Goal: Navigation & Orientation: Find specific page/section

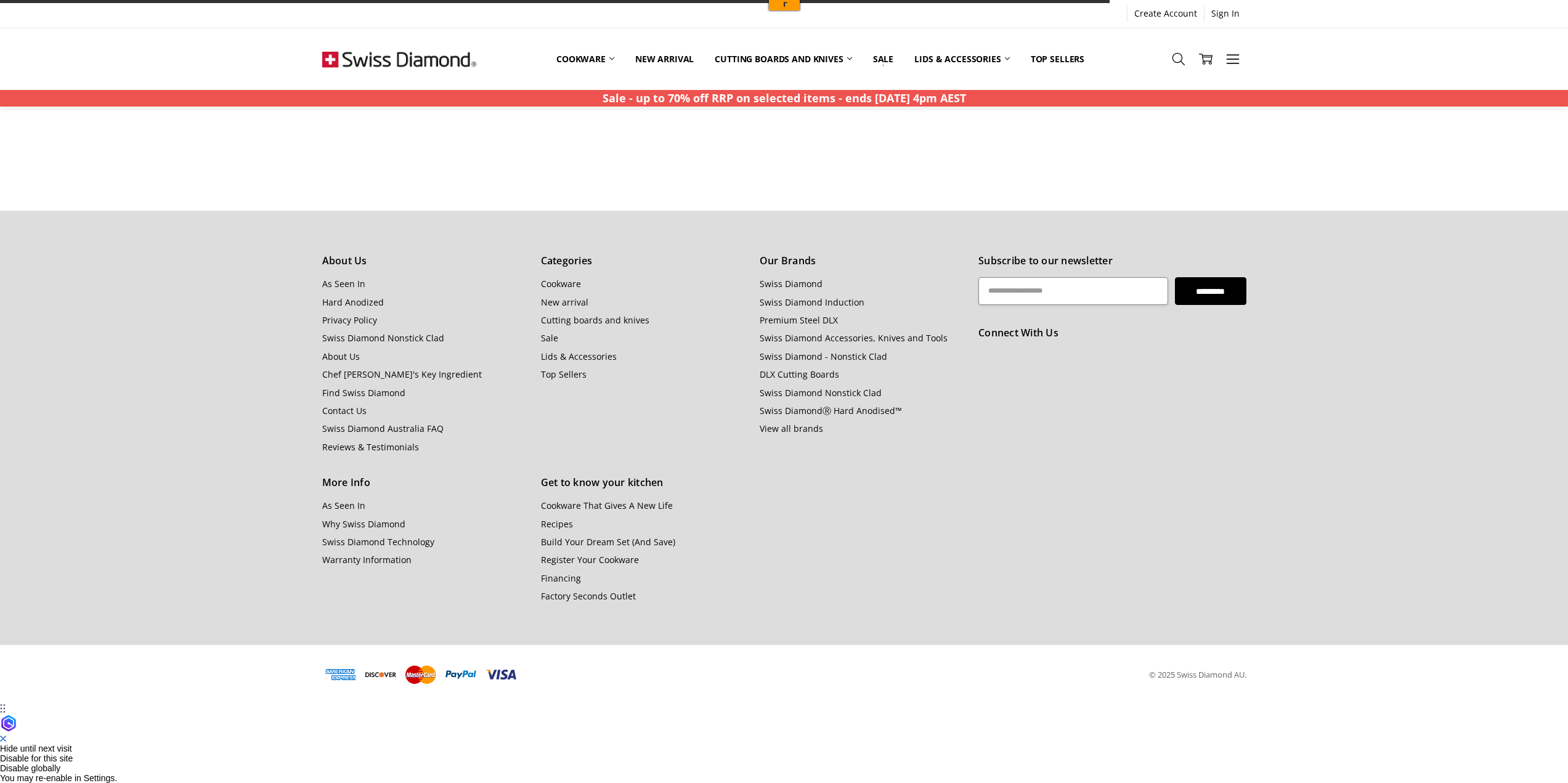
scroll to position [1232, 0]
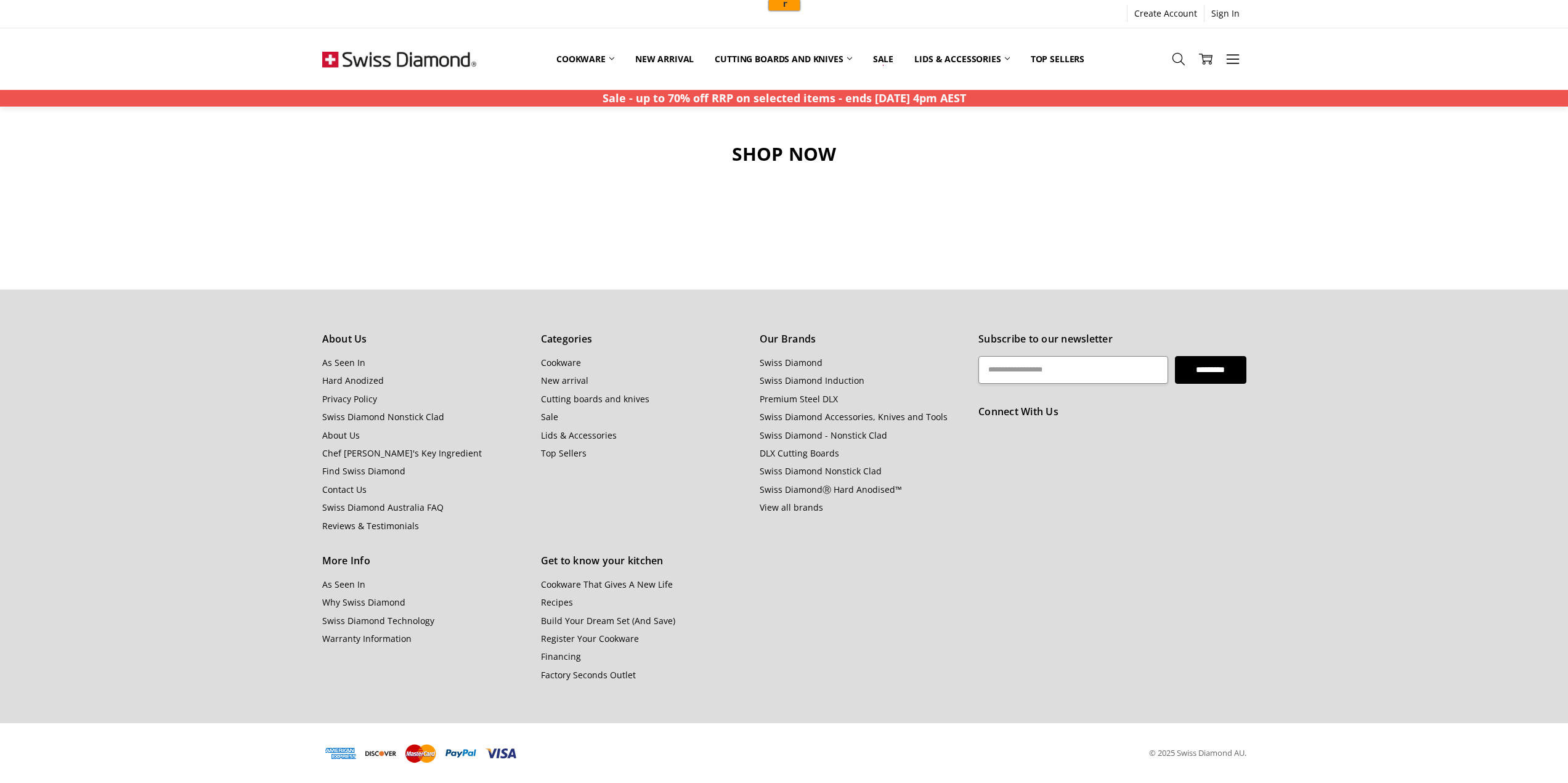
click at [352, 408] on ul "As Seen In Hard Anodized Privacy Policy Swiss Diamond Nonstick Clad About Us Ch…" at bounding box center [425, 444] width 205 height 177
click at [352, 404] on link "Privacy Policy" at bounding box center [349, 398] width 55 height 11
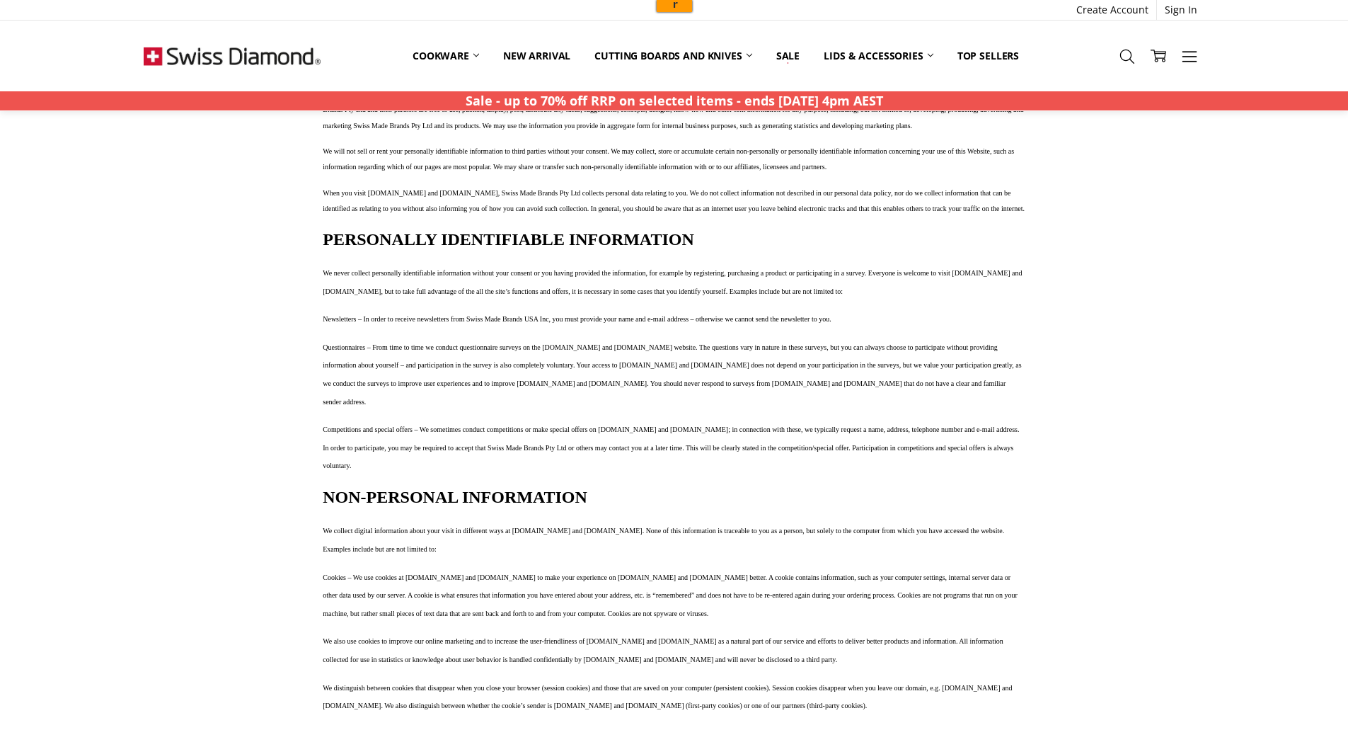
scroll to position [142, 0]
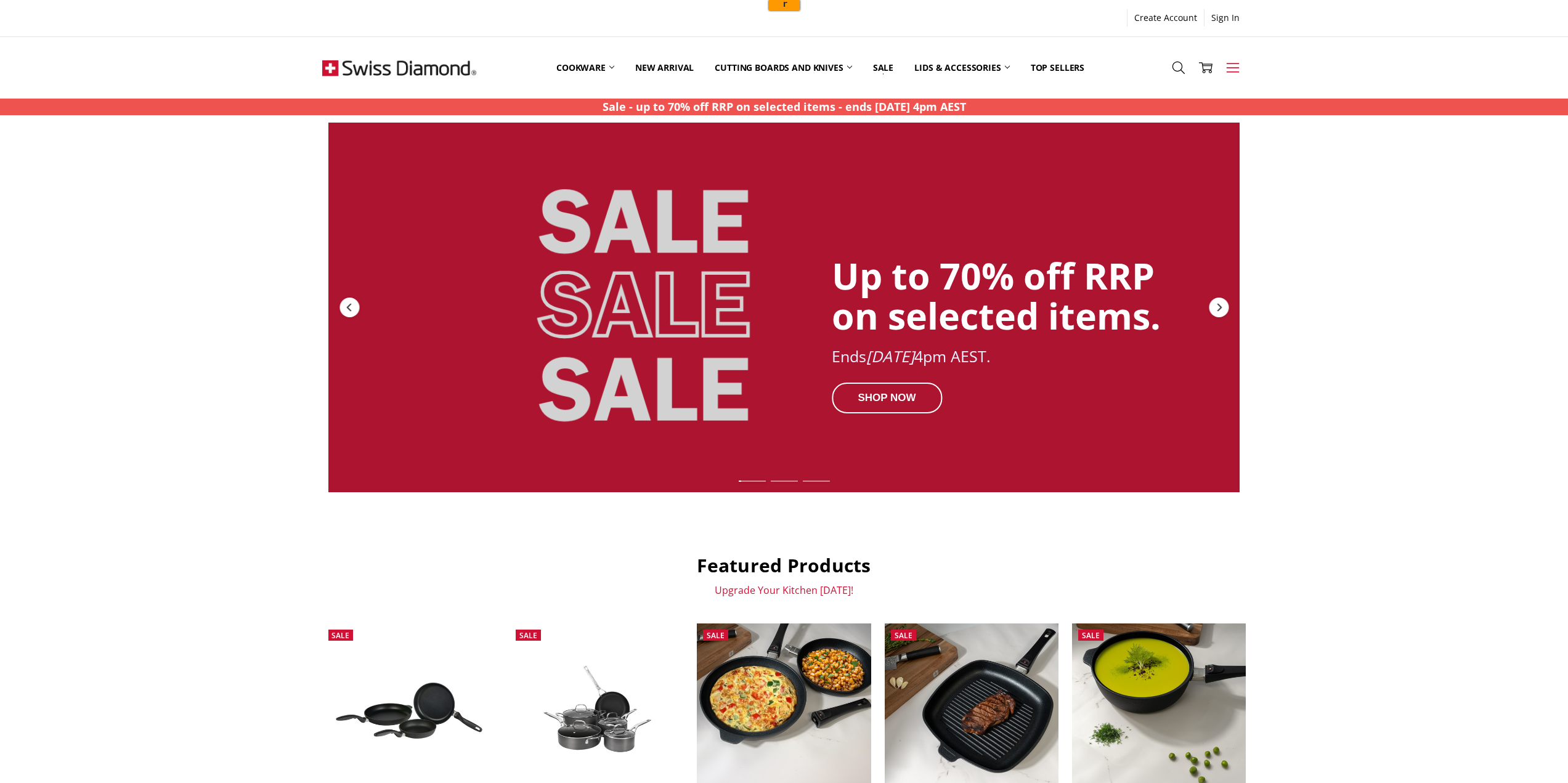
click at [1232, 75] on link "More" at bounding box center [1232, 67] width 27 height 31
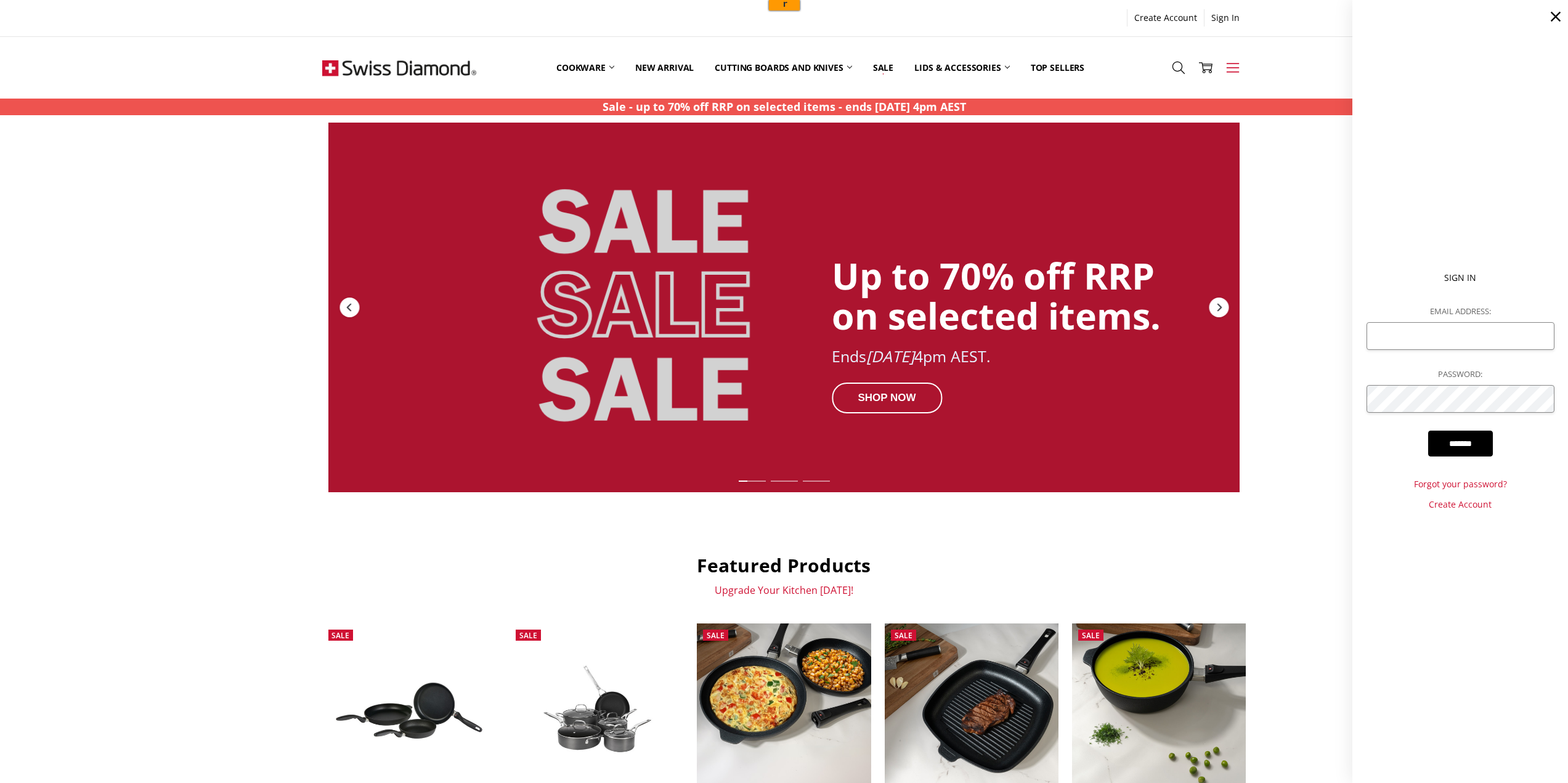
click at [1269, 37] on div "More Cookware All Cookware Shop By Collection CXD Hard Anodised Induction Compa…" at bounding box center [784, 67] width 979 height 62
click at [1560, 15] on icon at bounding box center [1556, 17] width 17 height 17
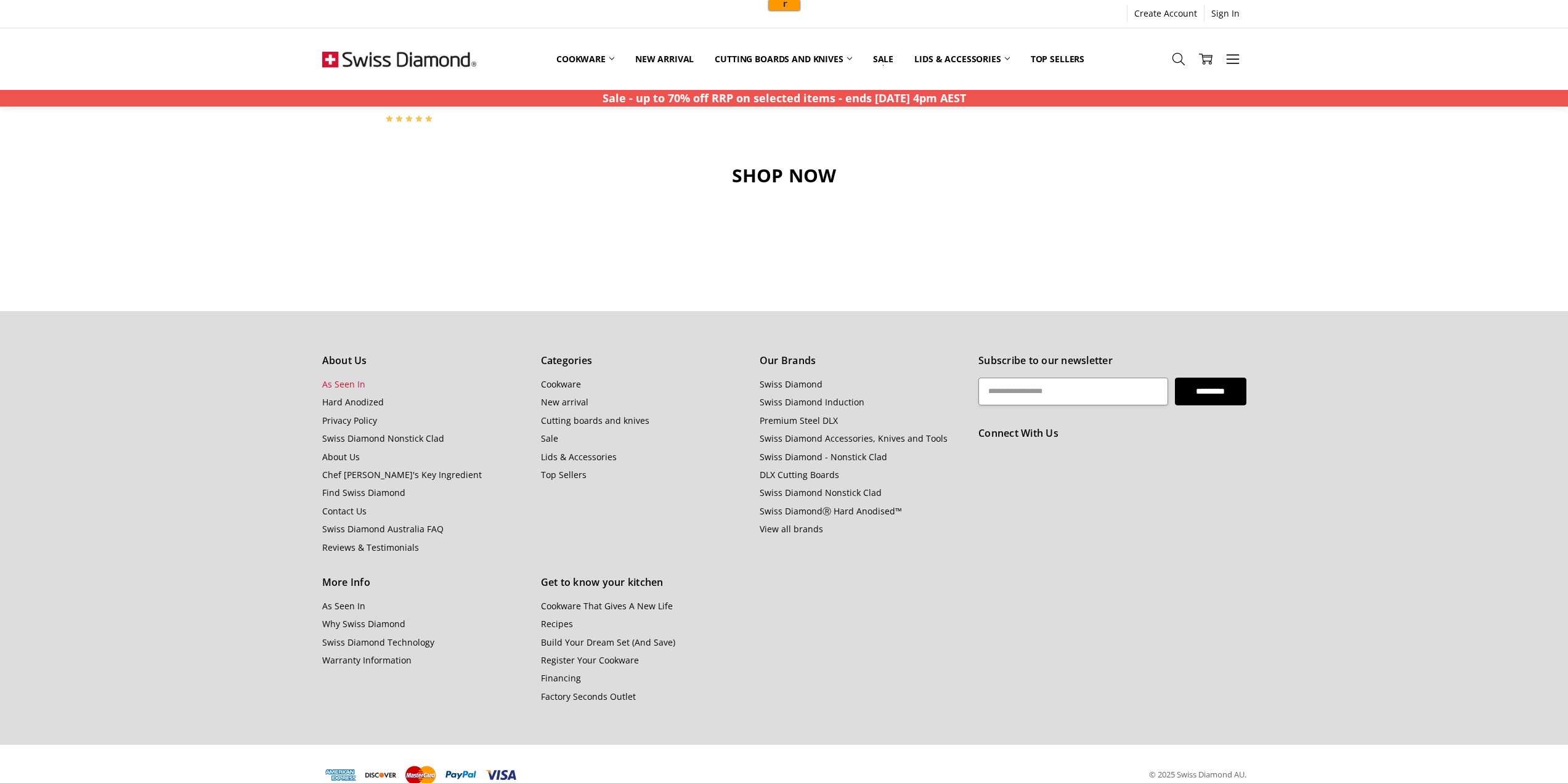
scroll to position [1232, 0]
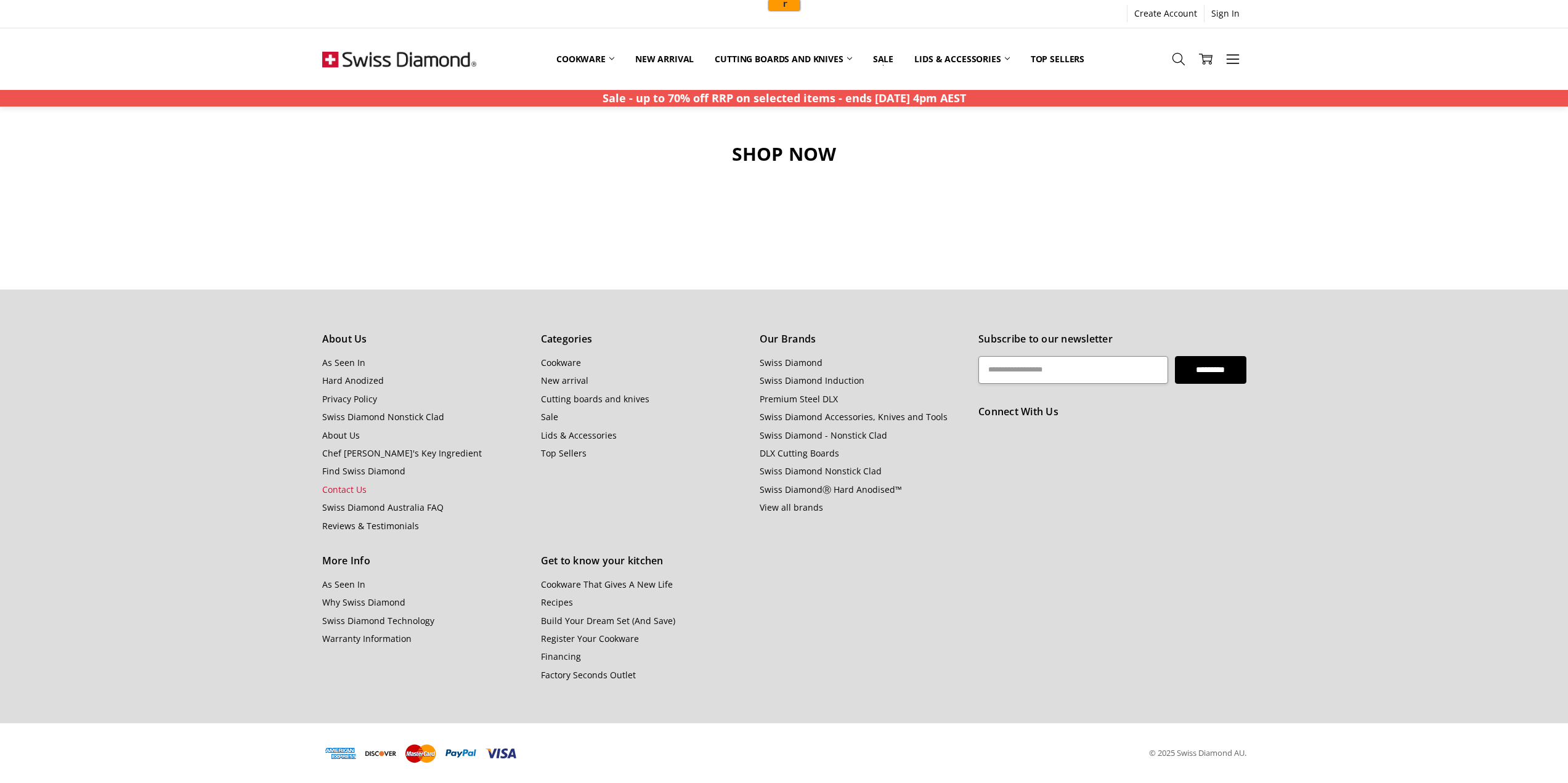
click at [341, 484] on link "Contact Us" at bounding box center [344, 489] width 44 height 11
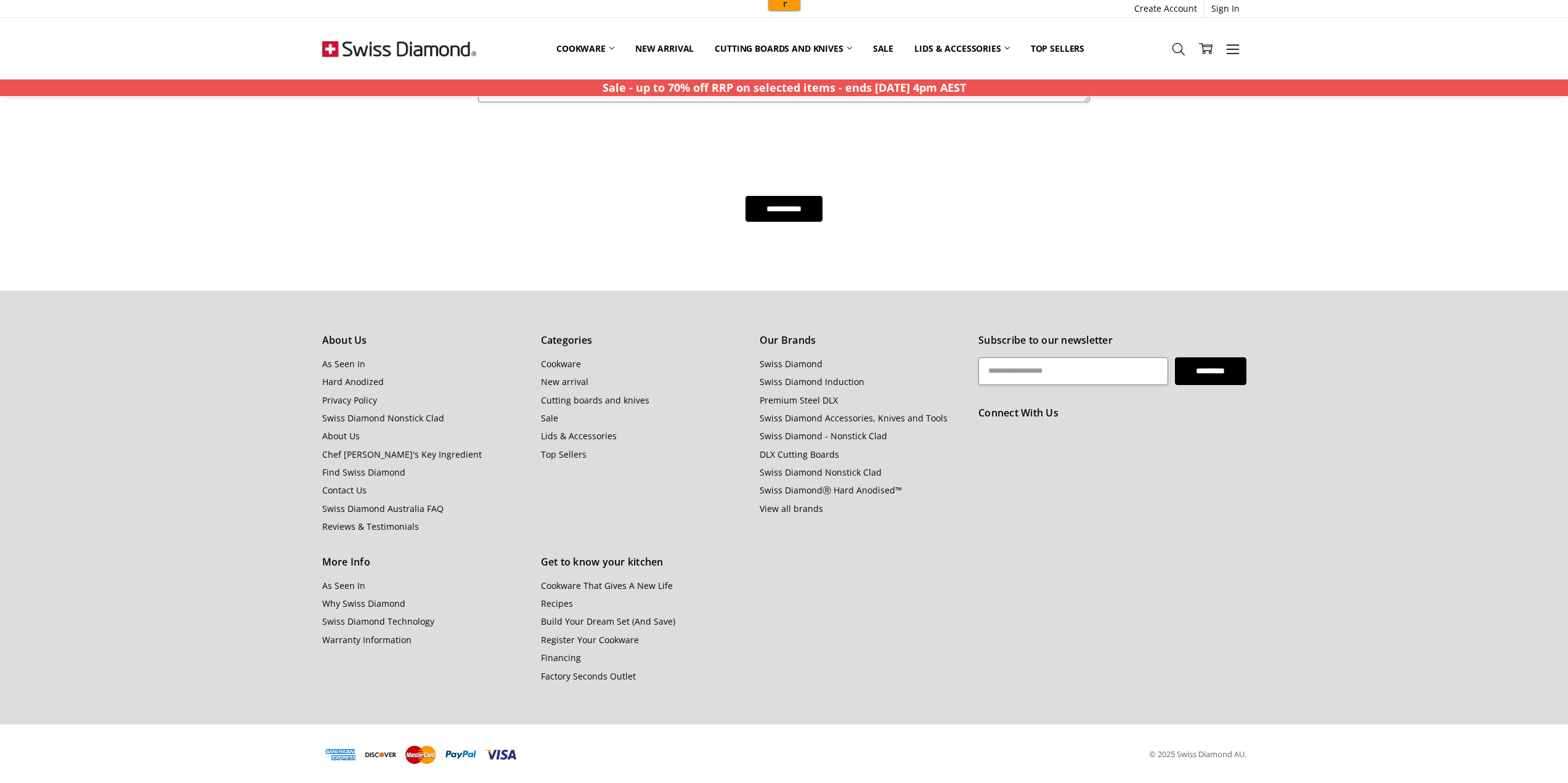
scroll to position [452, 0]
click at [360, 470] on link "Find Swiss Diamond" at bounding box center [364, 470] width 84 height 11
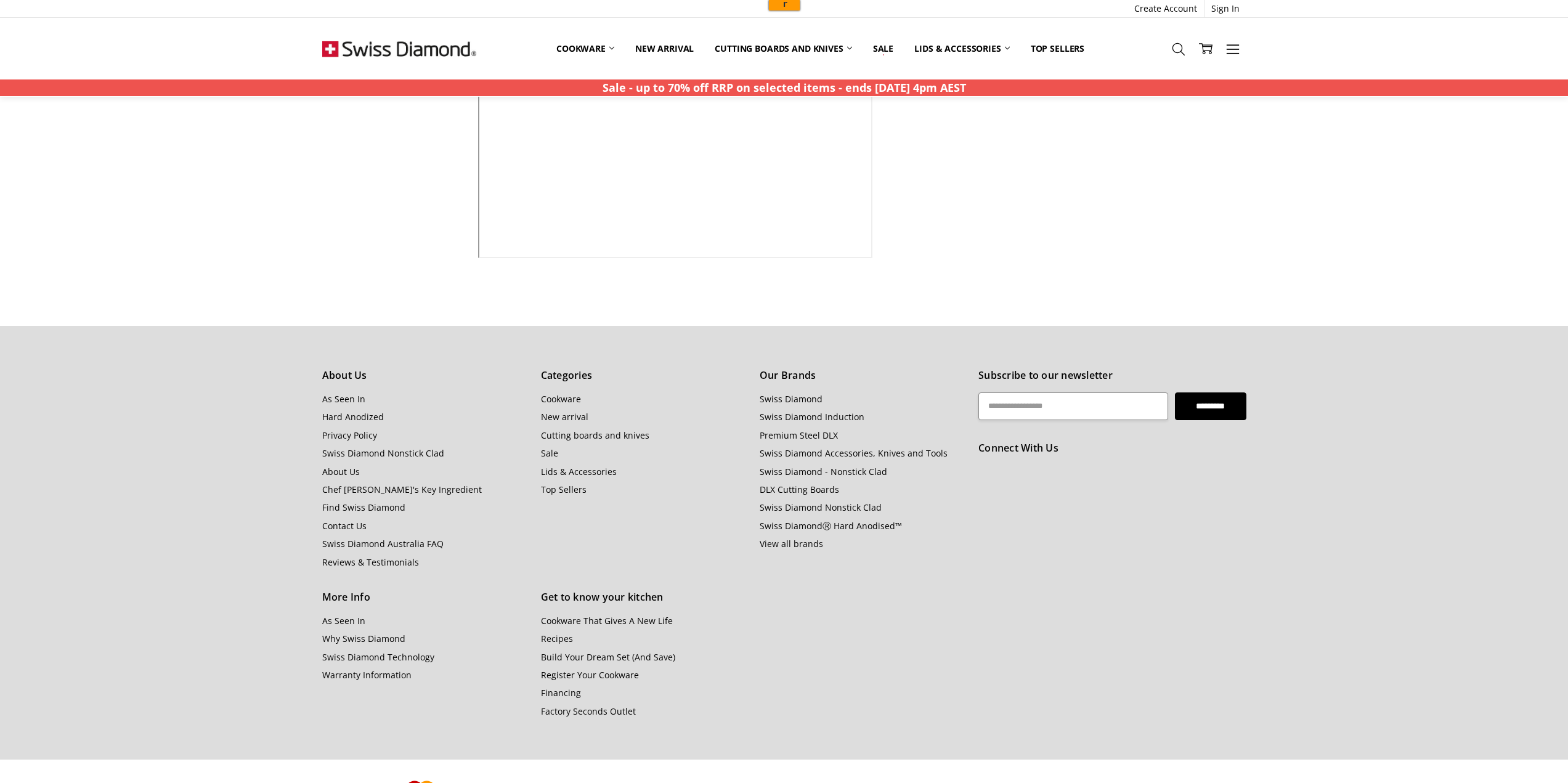
scroll to position [380, 0]
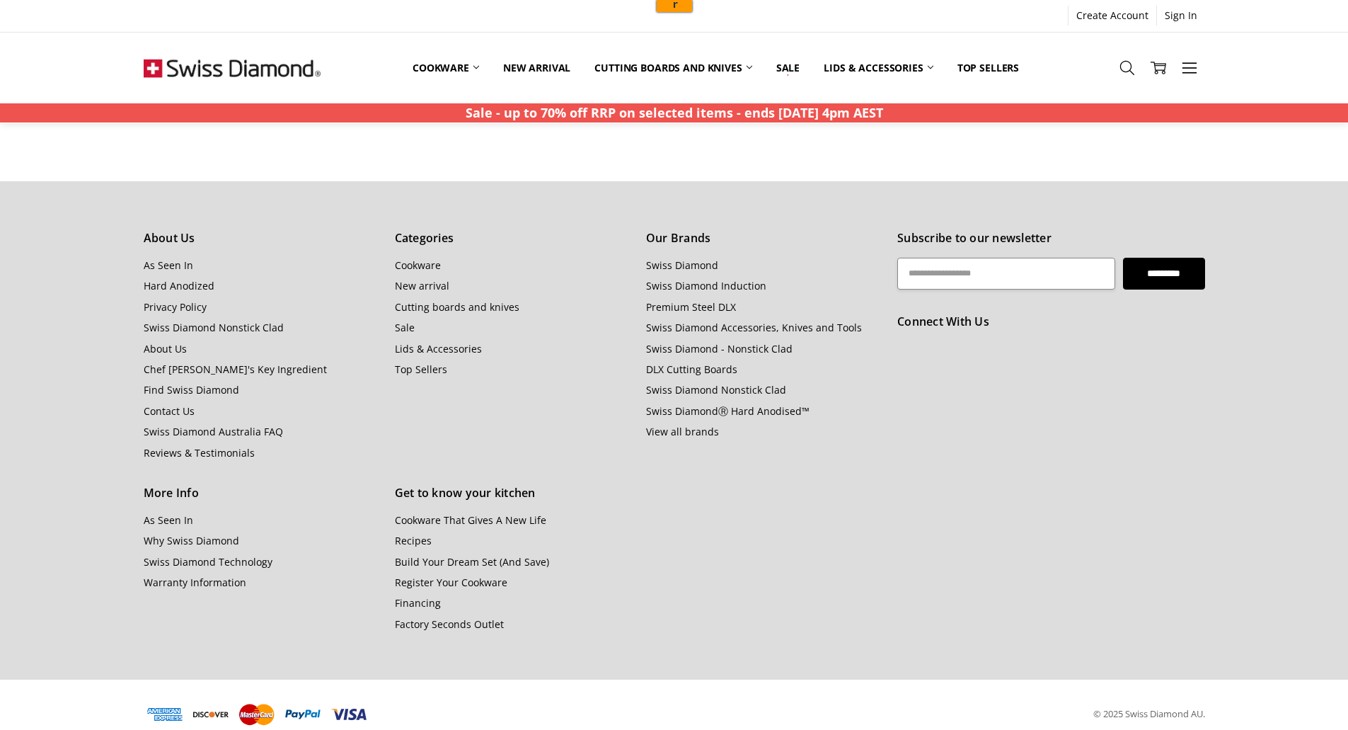
scroll to position [1585, 0]
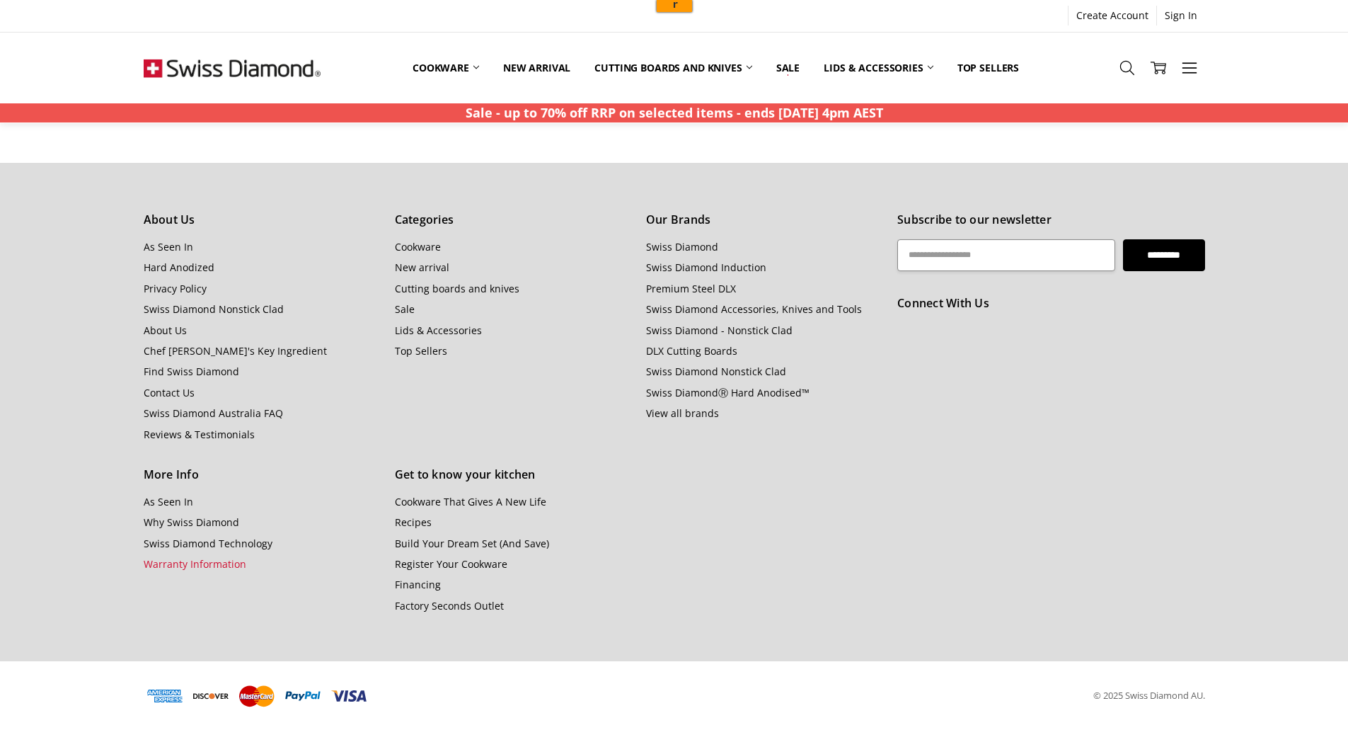
click at [202, 565] on link "Warranty Information" at bounding box center [195, 563] width 103 height 13
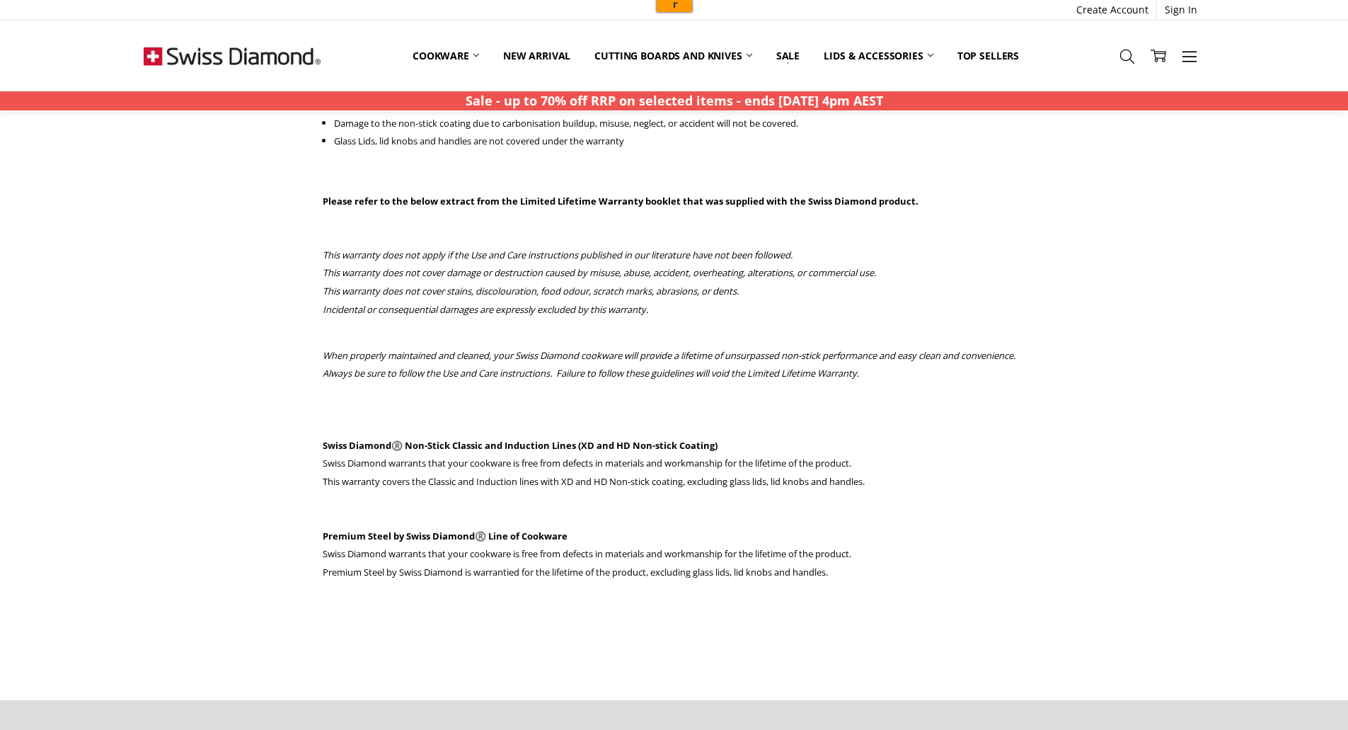
scroll to position [1132, 0]
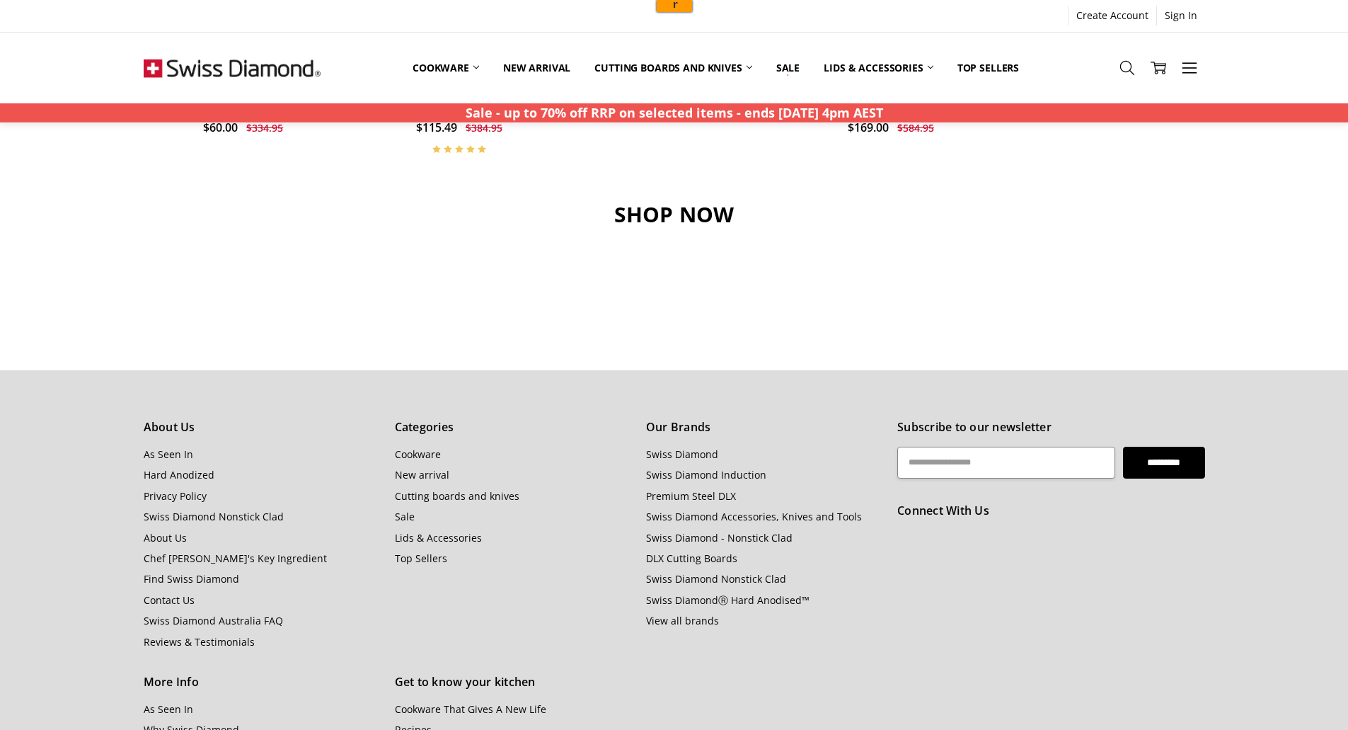
scroll to position [1557, 0]
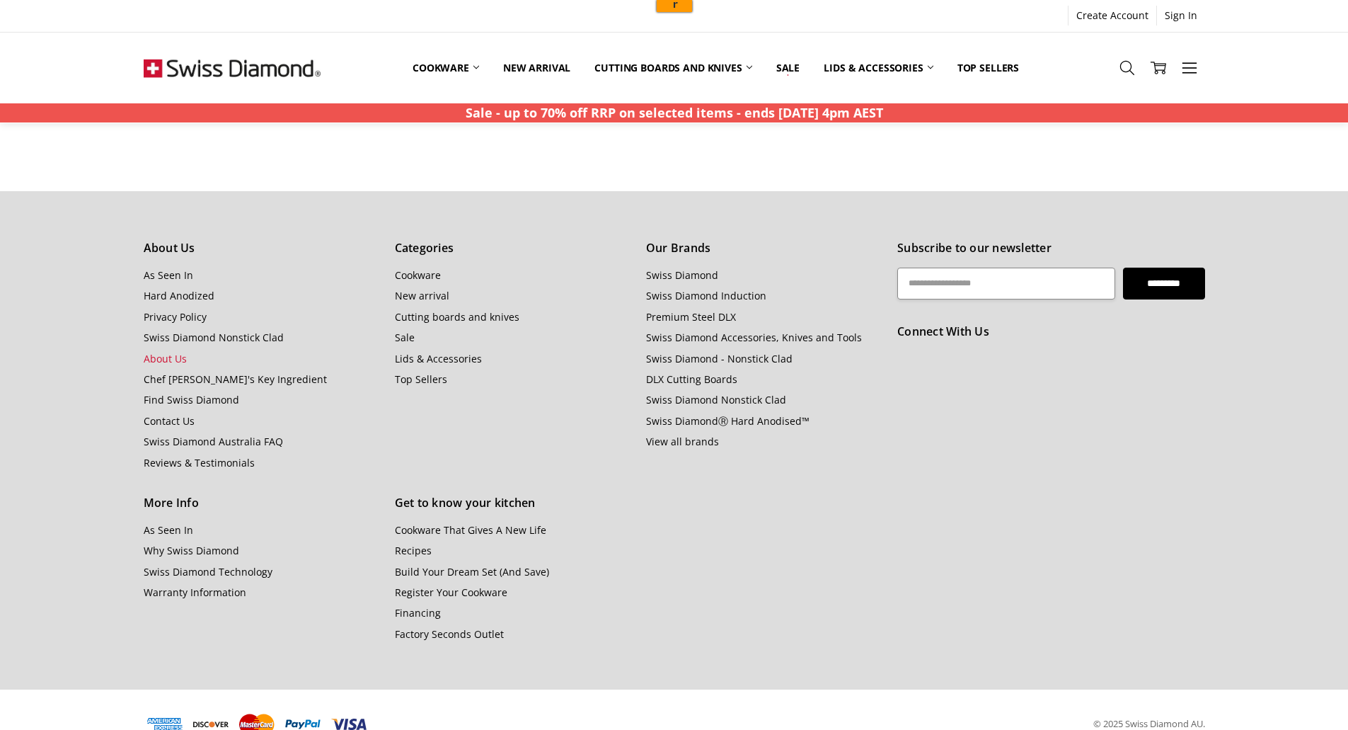
click at [161, 359] on link "About Us" at bounding box center [165, 358] width 43 height 13
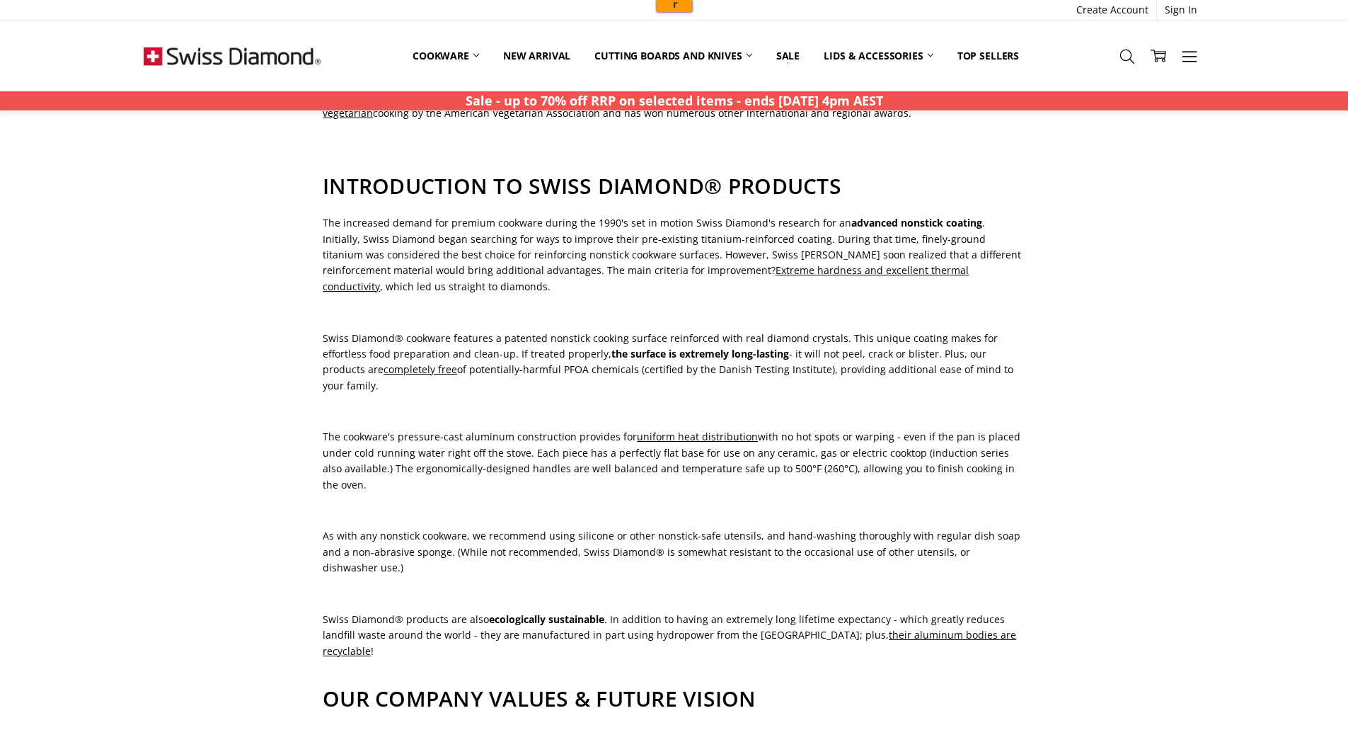
scroll to position [212, 0]
